Goal: Information Seeking & Learning: Learn about a topic

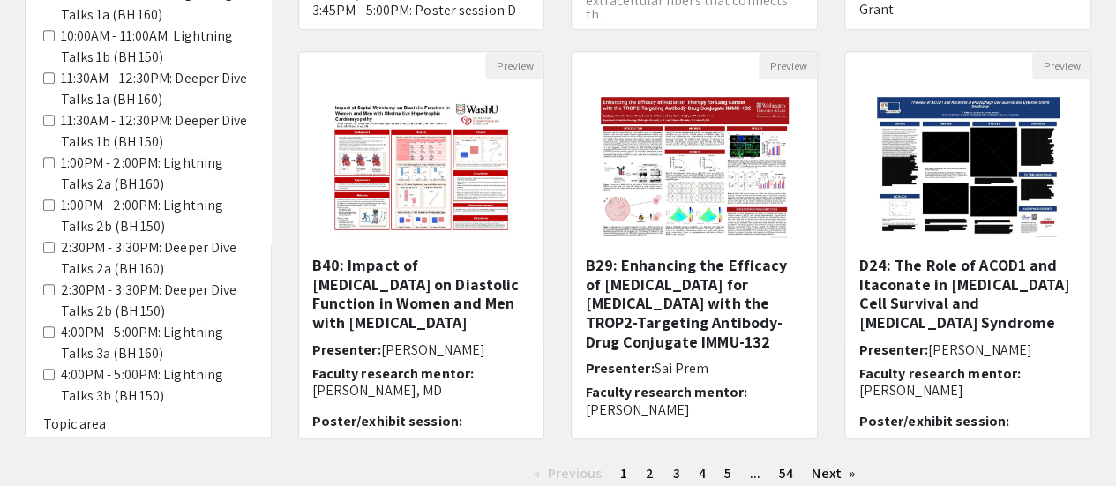
scroll to position [551, 0]
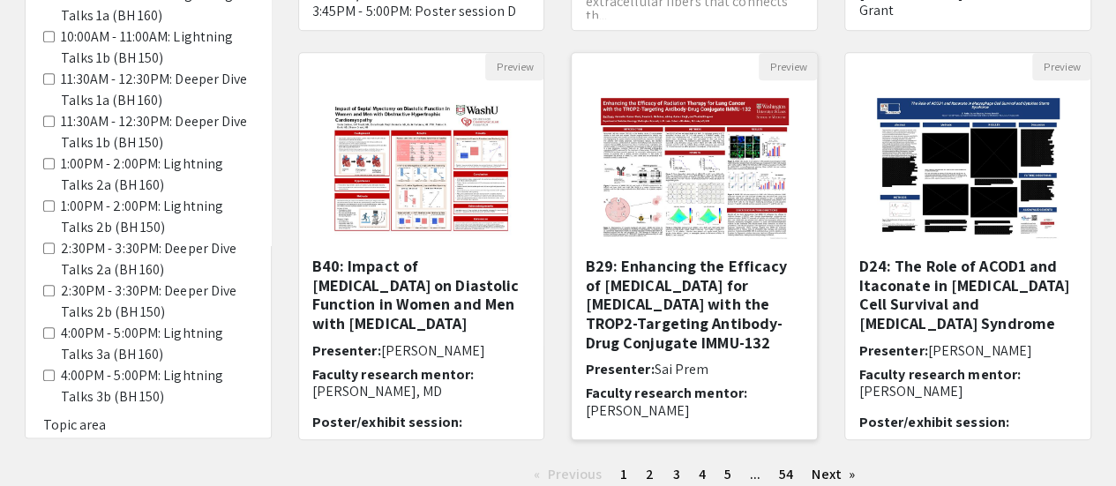
click at [718, 287] on h5 "B29: Enhancing the Efficacy of [MEDICAL_DATA] for [MEDICAL_DATA] with the TROP2…" at bounding box center [694, 304] width 219 height 95
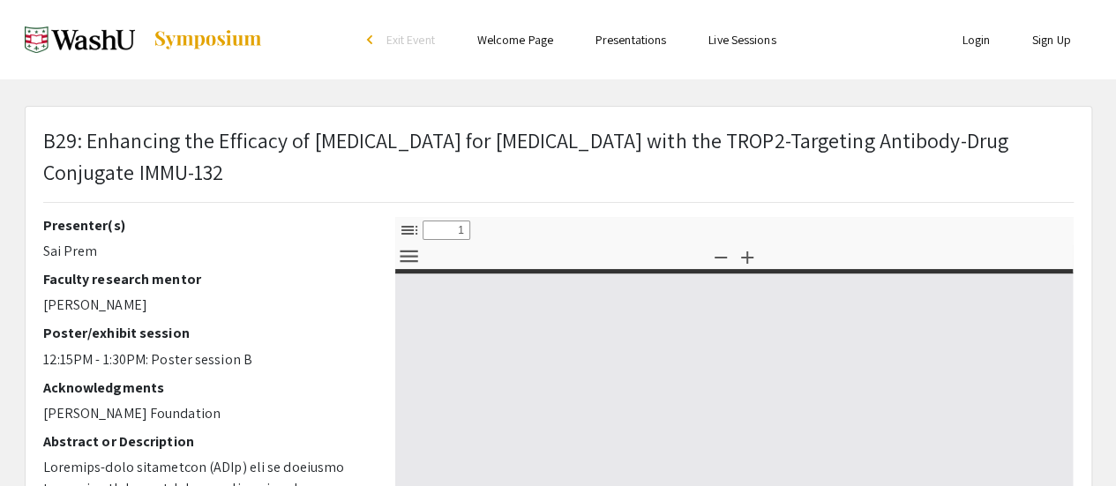
select select "custom"
type input "0"
select select "custom"
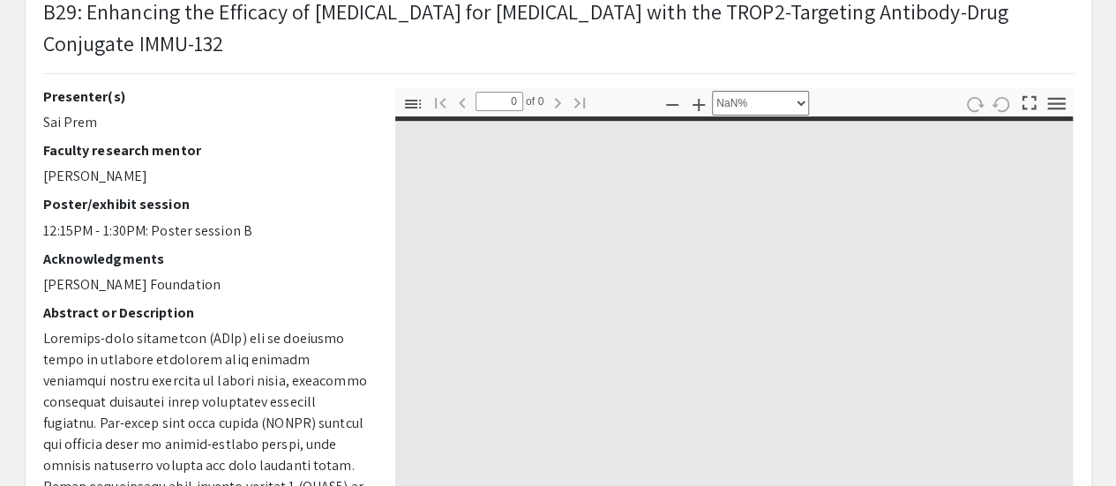
scroll to position [130, 0]
type input "1"
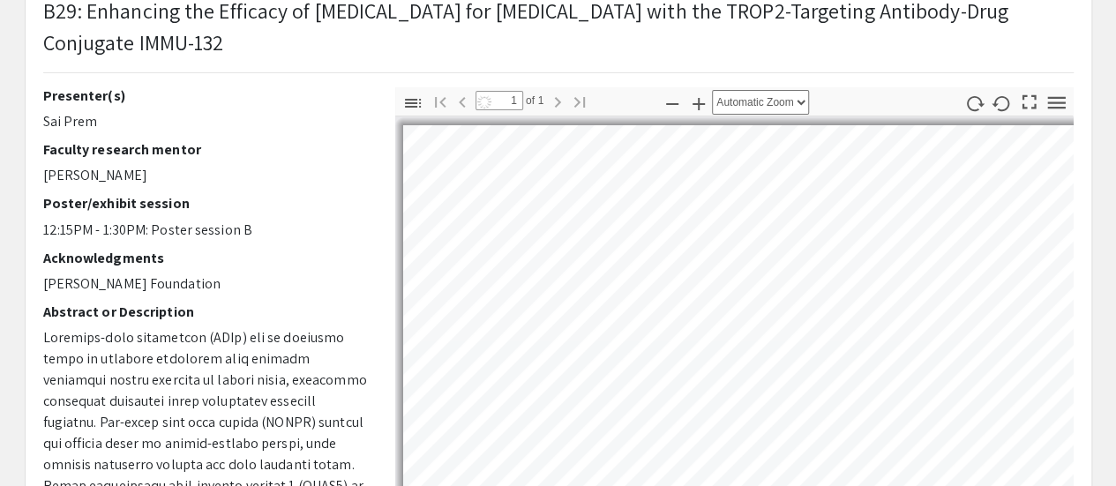
scroll to position [294, 0]
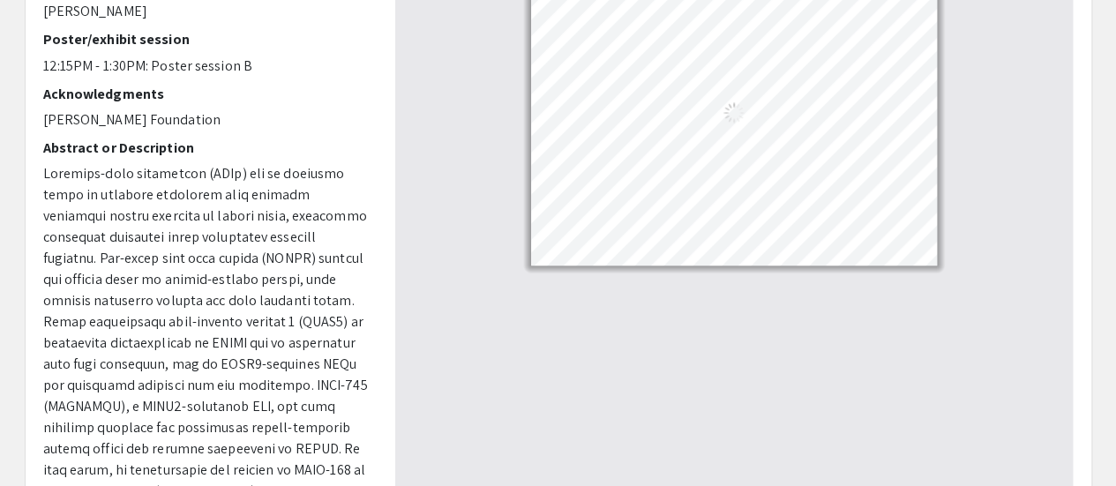
scroll to position [0, 0]
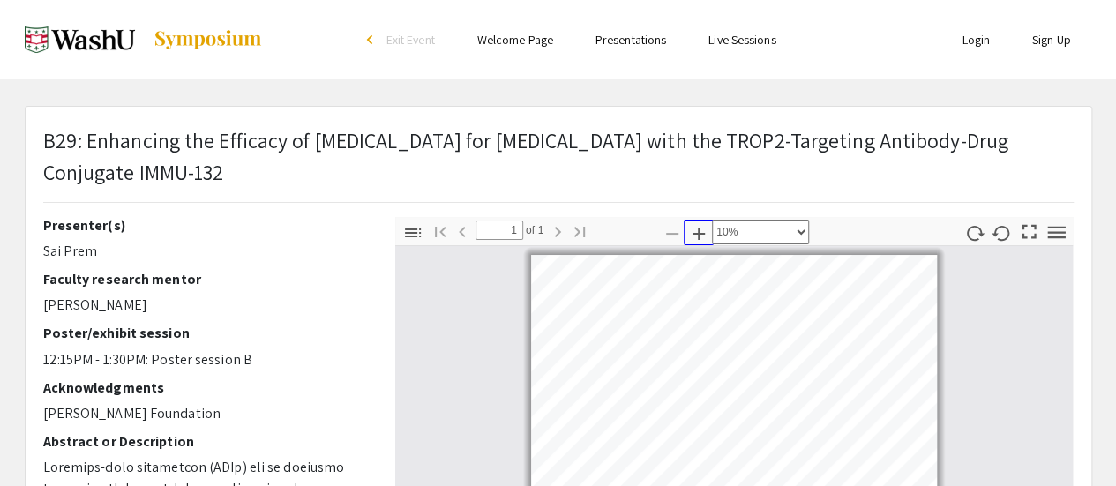
click at [695, 228] on icon "button" at bounding box center [698, 233] width 21 height 21
select select "custom"
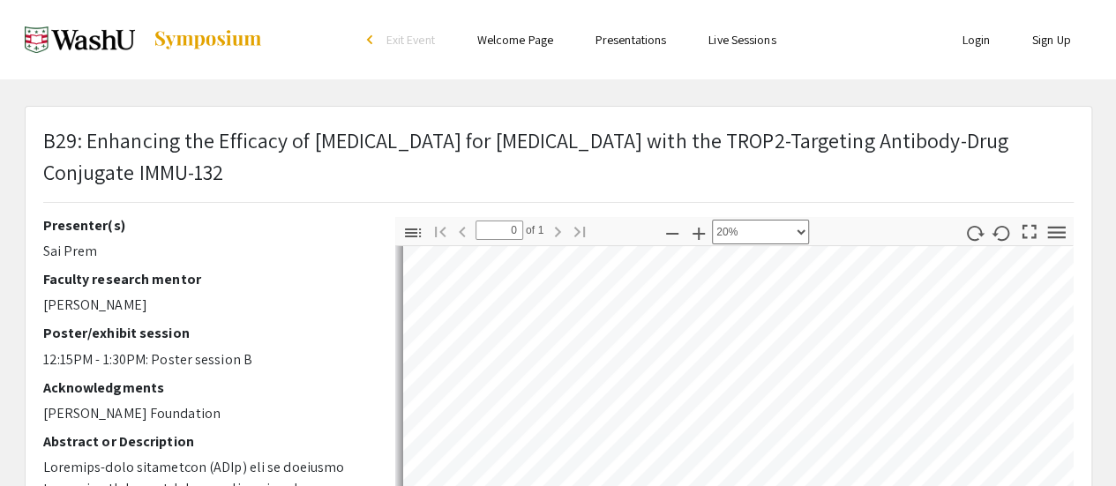
scroll to position [551, 0]
